Goal: Task Accomplishment & Management: Manage account settings

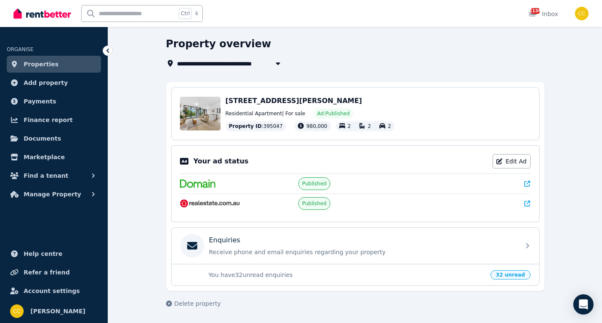
click at [38, 64] on span "Properties" at bounding box center [41, 64] width 35 height 10
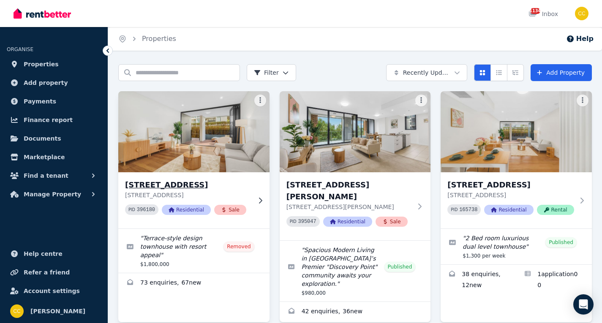
click at [219, 189] on h3 "[STREET_ADDRESS]" at bounding box center [188, 185] width 126 height 12
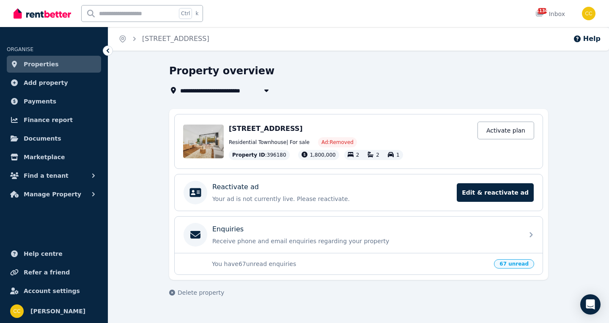
click at [106, 46] on icon at bounding box center [108, 50] width 8 height 8
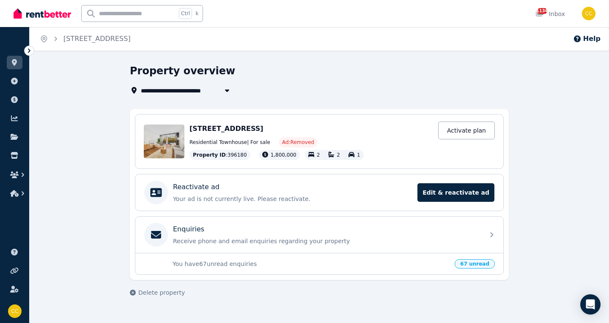
click at [28, 50] on icon at bounding box center [29, 50] width 8 height 8
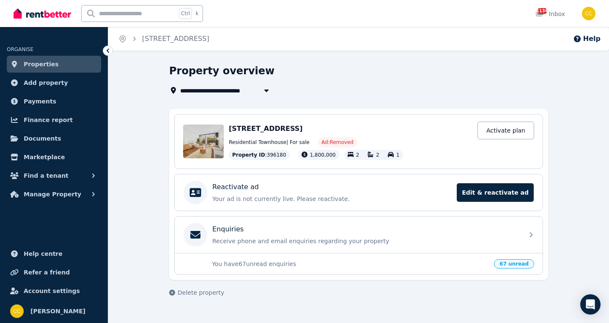
click at [40, 63] on span "Properties" at bounding box center [41, 64] width 35 height 10
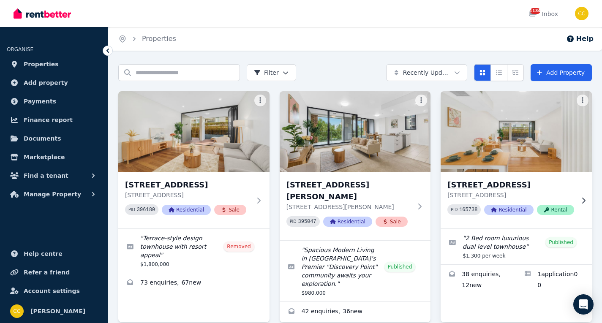
click at [509, 159] on img at bounding box center [516, 131] width 159 height 85
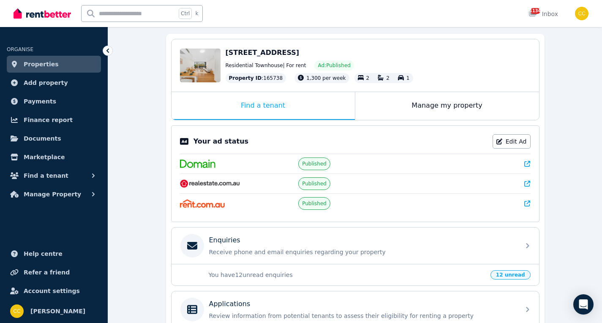
scroll to position [202, 0]
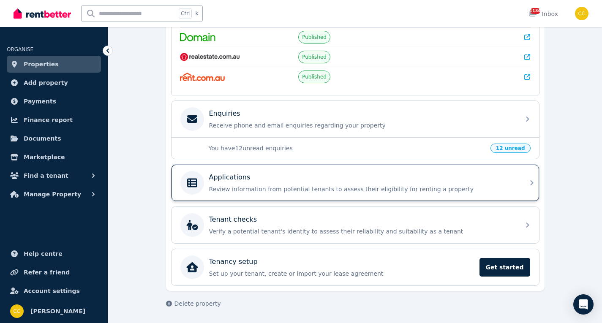
click at [424, 184] on div "Applications Review information from potential tenants to assess their eligibil…" at bounding box center [362, 182] width 306 height 21
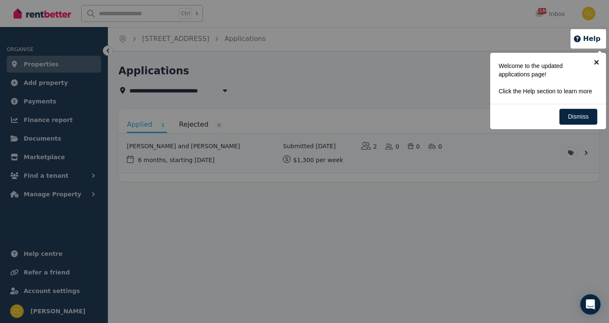
click at [595, 60] on link "×" at bounding box center [596, 62] width 19 height 19
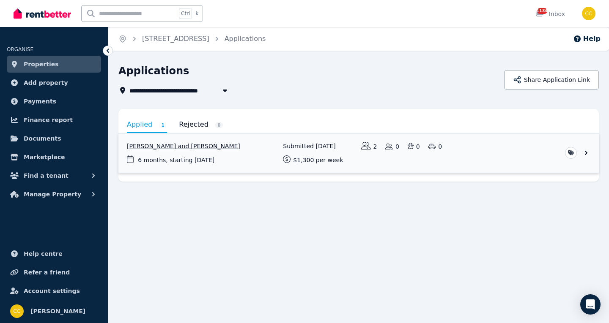
click at [487, 168] on link "View application: Jiaqiao Liang and Jiajin Liang" at bounding box center [358, 153] width 480 height 39
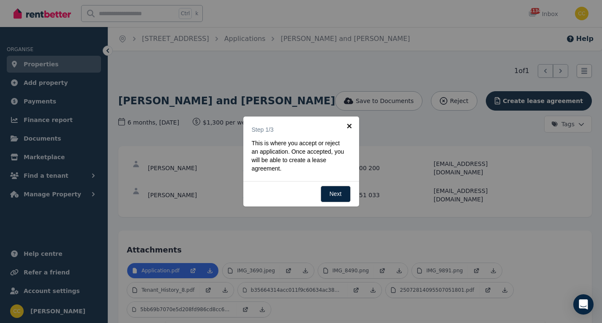
click at [348, 123] on link "×" at bounding box center [349, 126] width 19 height 19
